Goal: Task Accomplishment & Management: Manage account settings

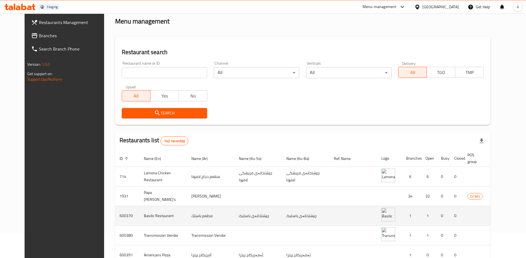
scroll to position [31, 0]
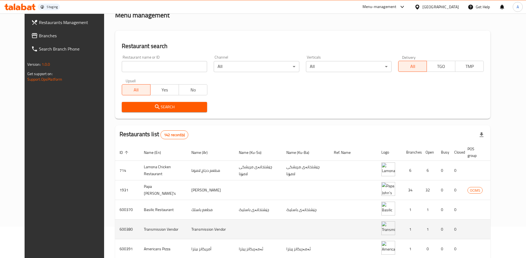
click at [524, 230] on icon "enhanced table" at bounding box center [527, 229] width 7 height 7
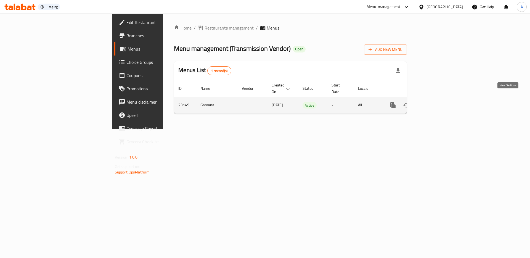
click at [439, 98] on link "enhanced table" at bounding box center [432, 104] width 13 height 13
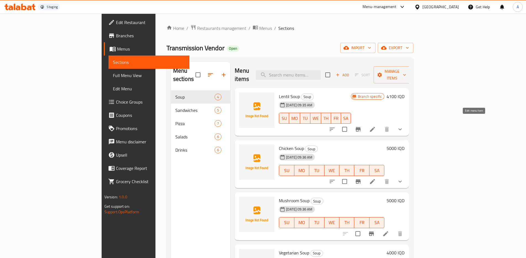
click at [375, 126] on icon at bounding box center [372, 129] width 7 height 7
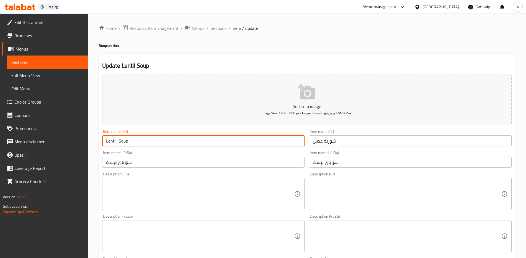
click at [218, 139] on input "Lentil Soup" at bounding box center [203, 140] width 202 height 11
type input "Lentil Soup edit"
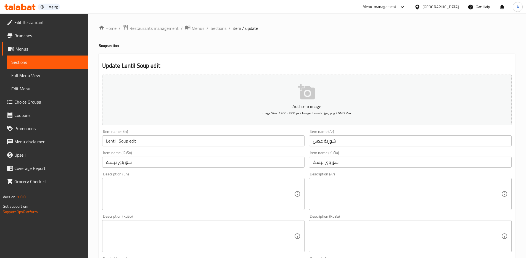
click at [228, 152] on div "Item name (KuSo) شۆربای نیسک Item name (KuSo)" at bounding box center [203, 159] width 202 height 17
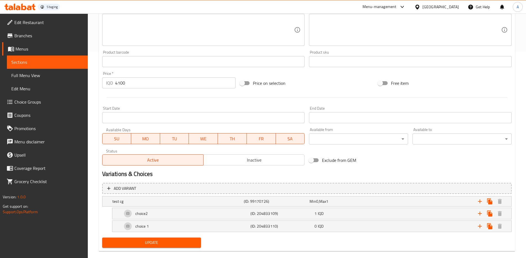
scroll to position [207, 0]
click at [199, 238] on button "Update" at bounding box center [151, 241] width 99 height 10
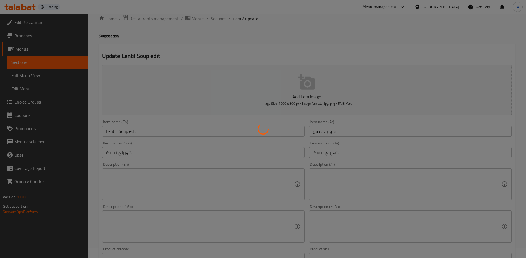
scroll to position [0, 0]
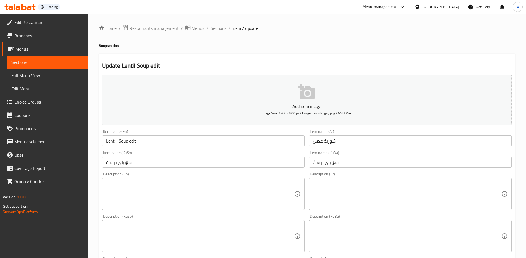
click at [219, 31] on span "Sections" at bounding box center [218, 28] width 16 height 7
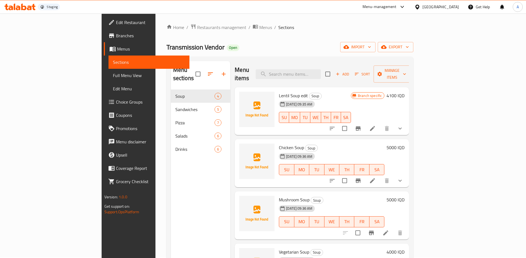
scroll to position [1, 0]
